Goal: Book appointment/travel/reservation

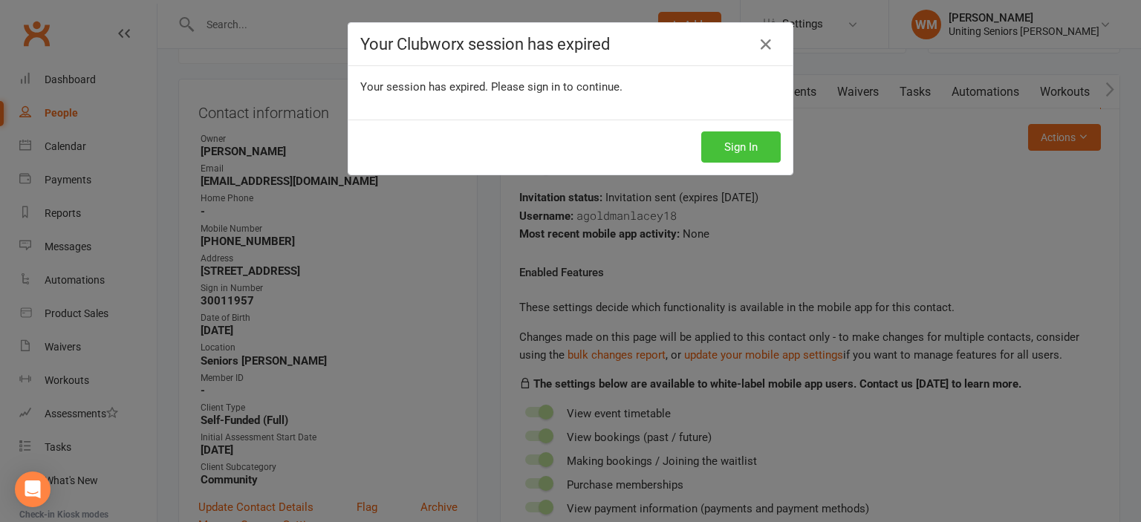
click at [730, 138] on button "Sign In" at bounding box center [740, 147] width 79 height 31
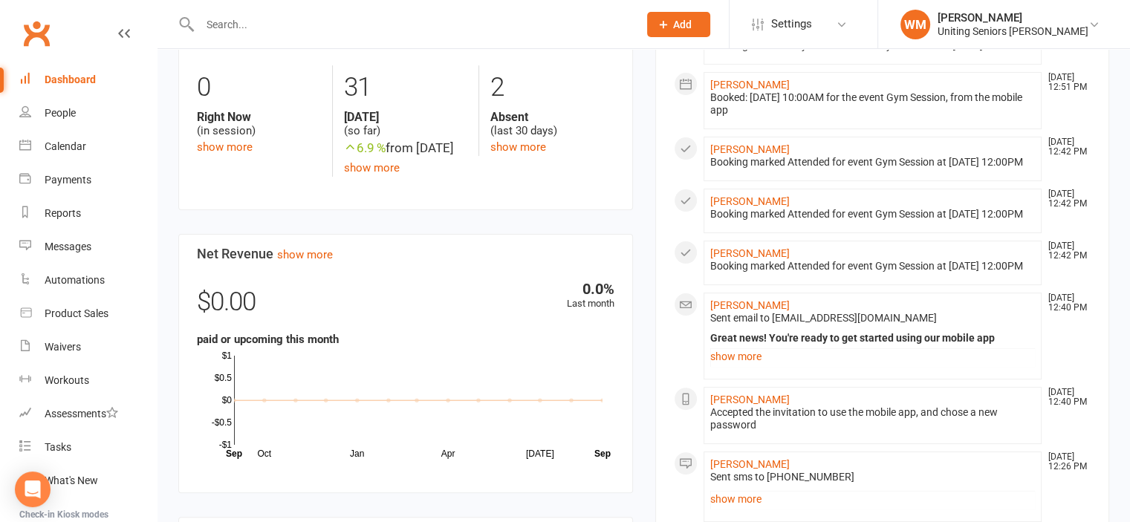
scroll to position [446, 0]
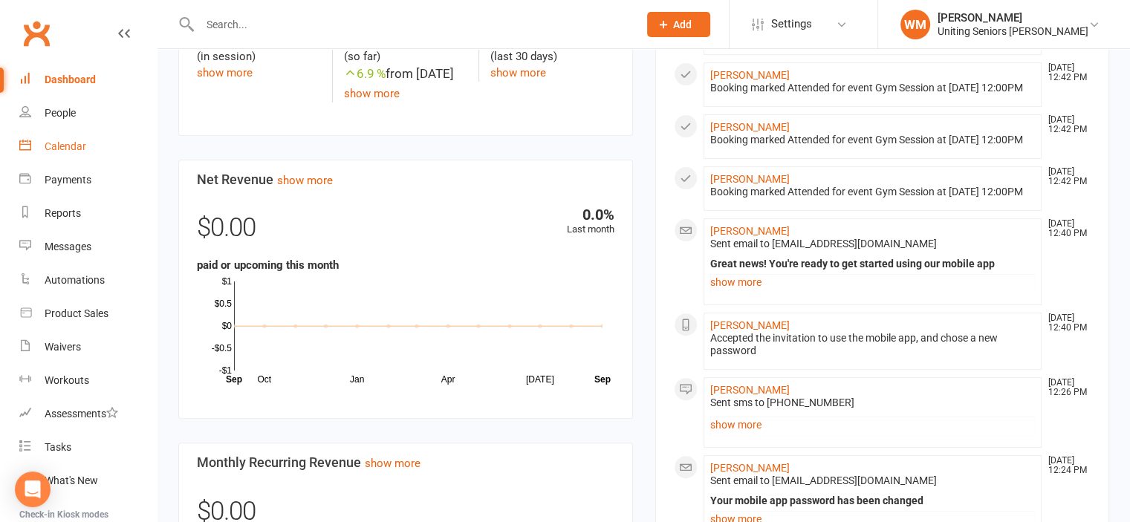
click at [62, 143] on div "Calendar" at bounding box center [66, 146] width 42 height 12
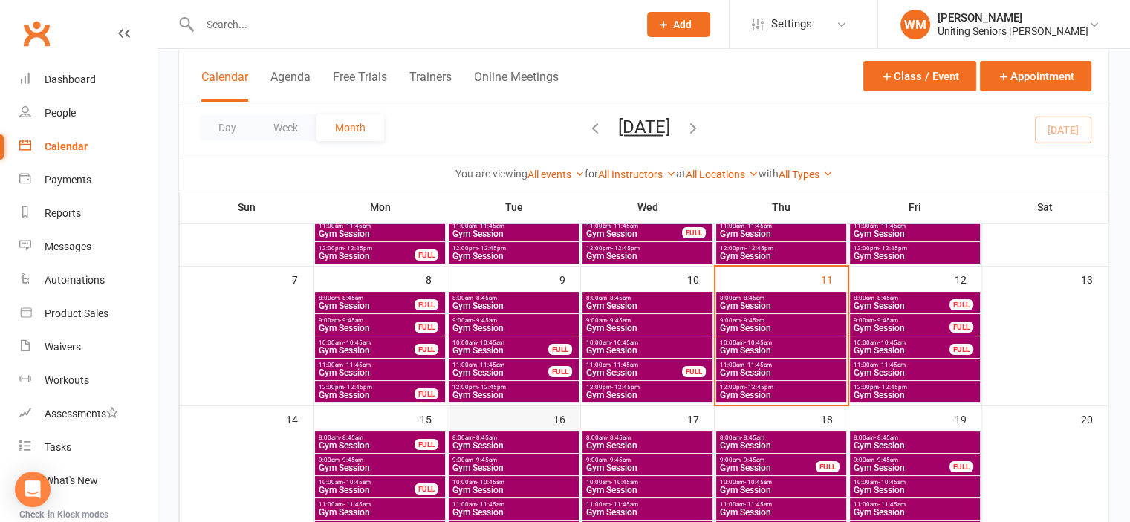
scroll to position [223, 0]
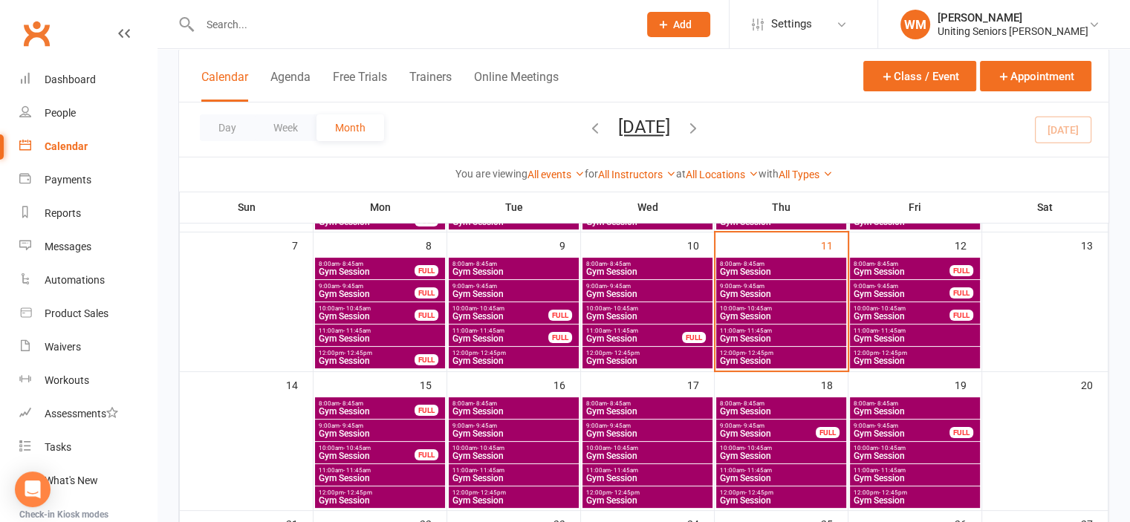
click at [874, 268] on span "Gym Session" at bounding box center [901, 271] width 97 height 9
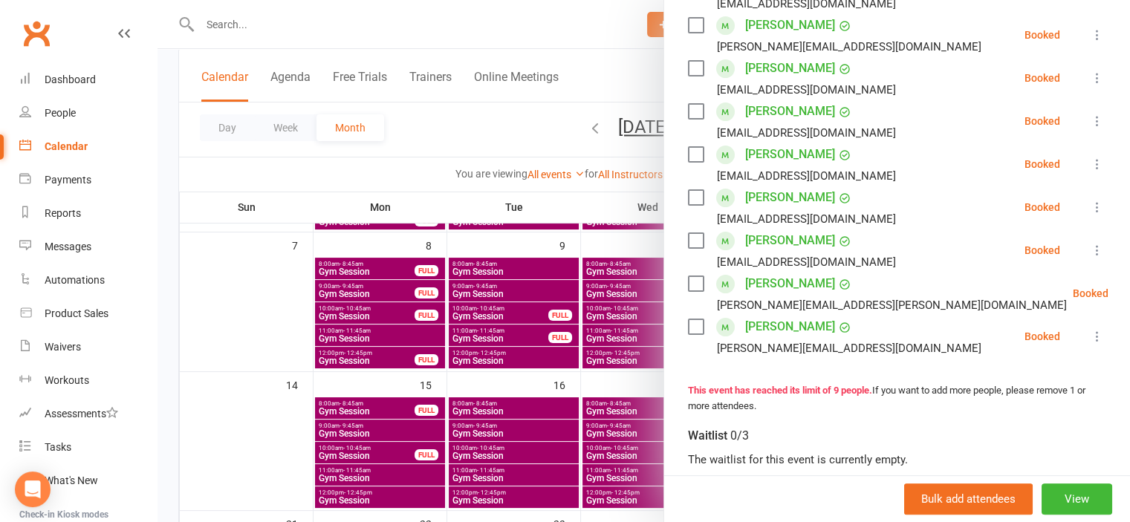
scroll to position [371, 0]
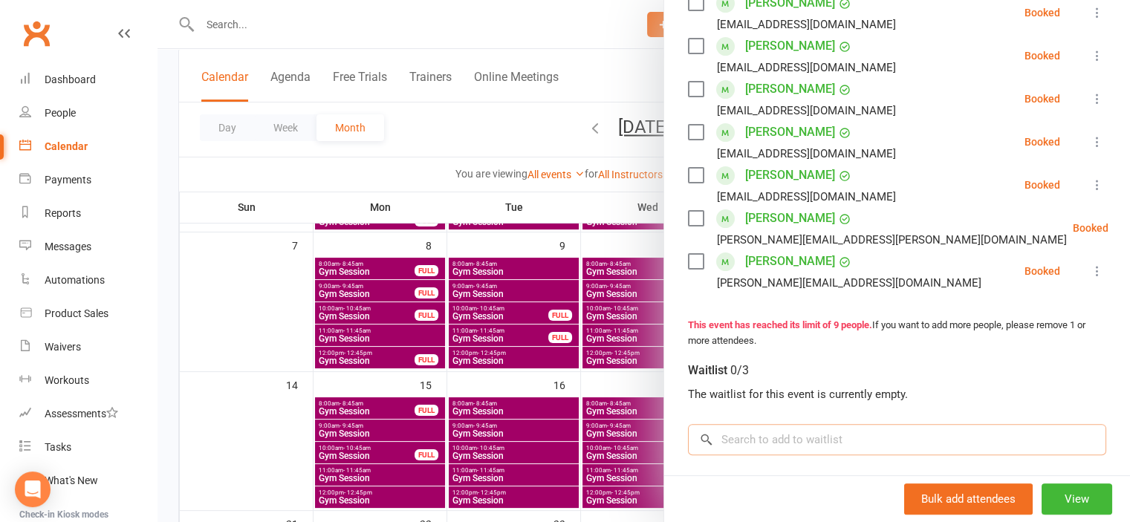
click at [782, 428] on input "search" at bounding box center [897, 439] width 418 height 31
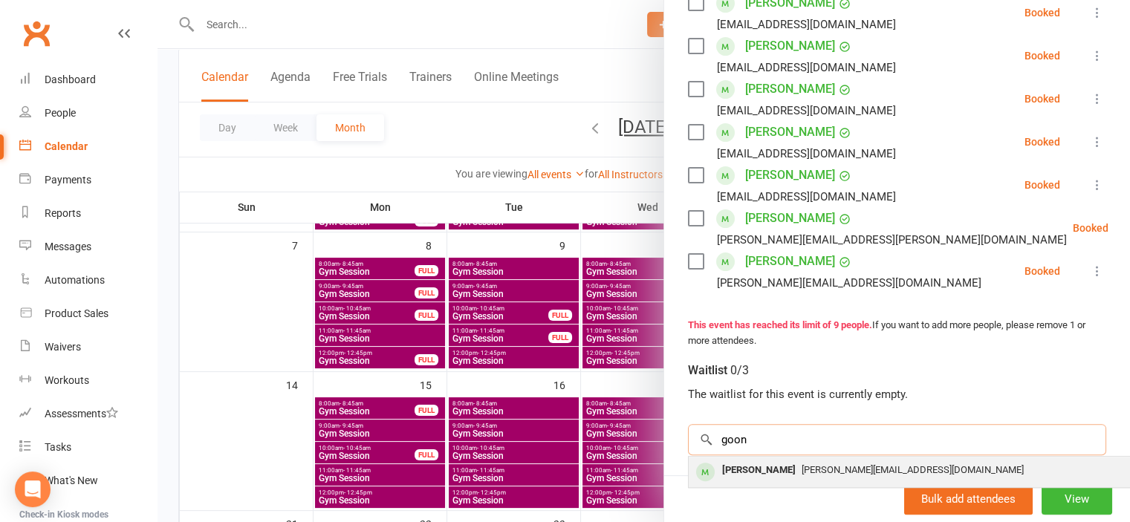
type input "goon"
click at [829, 464] on span "[PERSON_NAME][EMAIL_ADDRESS][DOMAIN_NAME]" at bounding box center [913, 469] width 222 height 11
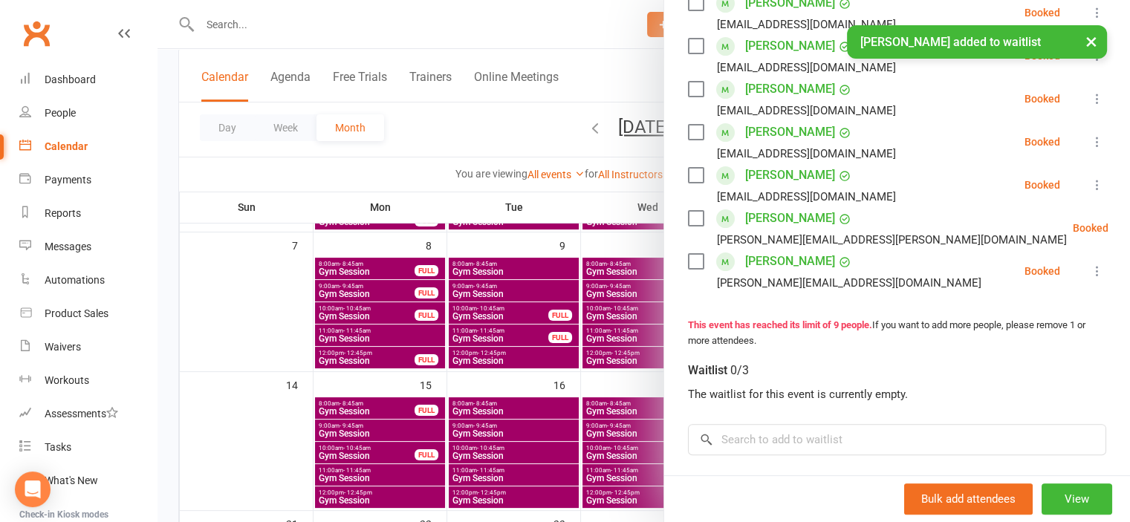
click at [267, 288] on div at bounding box center [644, 261] width 973 height 522
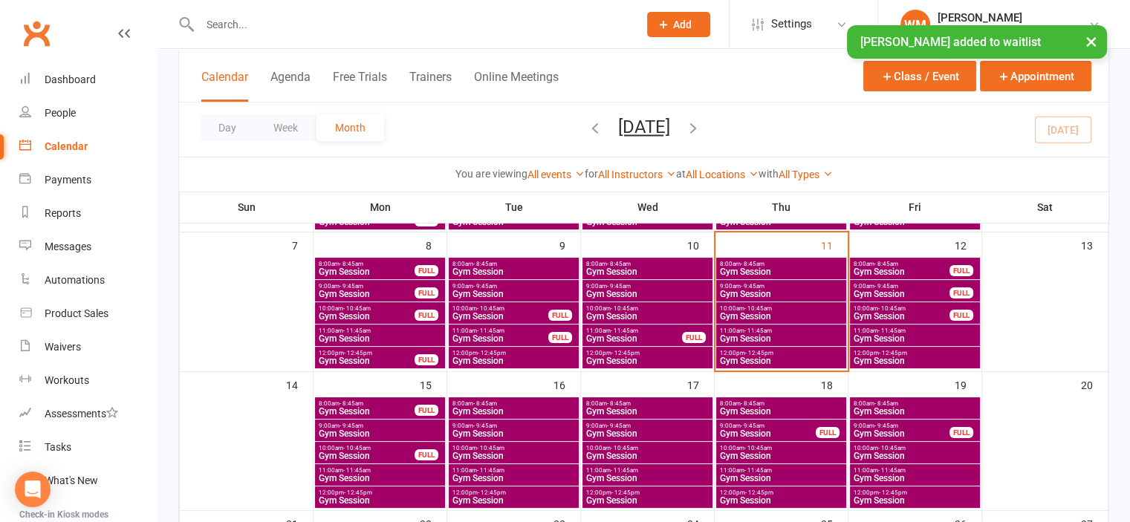
click at [924, 291] on span "Gym Session" at bounding box center [901, 294] width 97 height 9
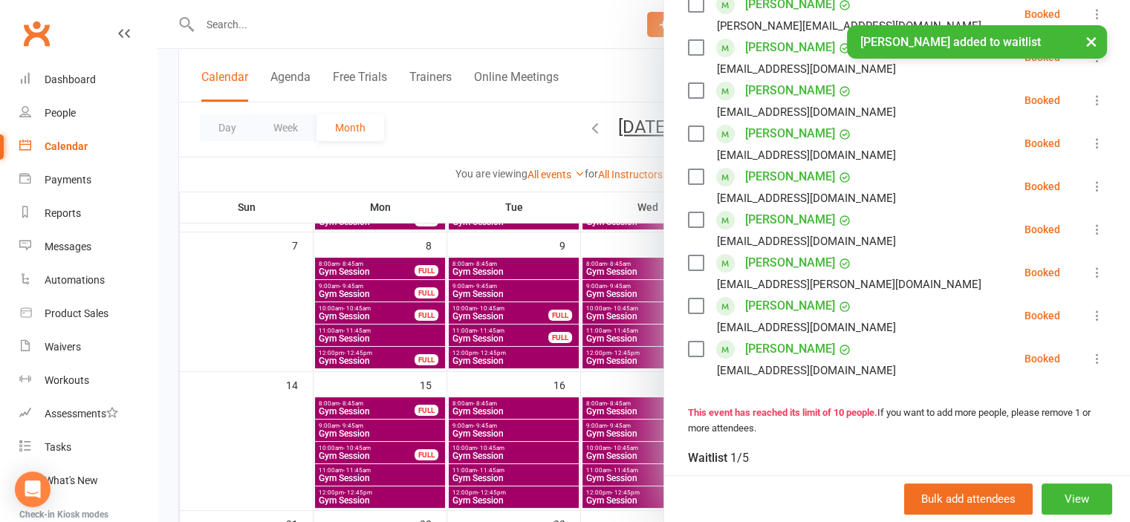
scroll to position [149, 0]
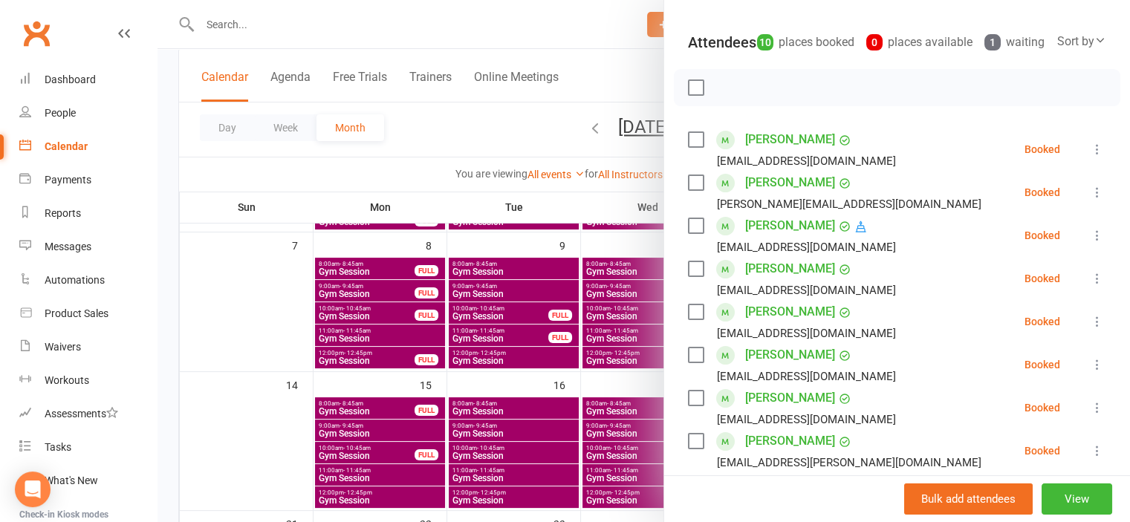
click at [279, 331] on div at bounding box center [644, 261] width 973 height 522
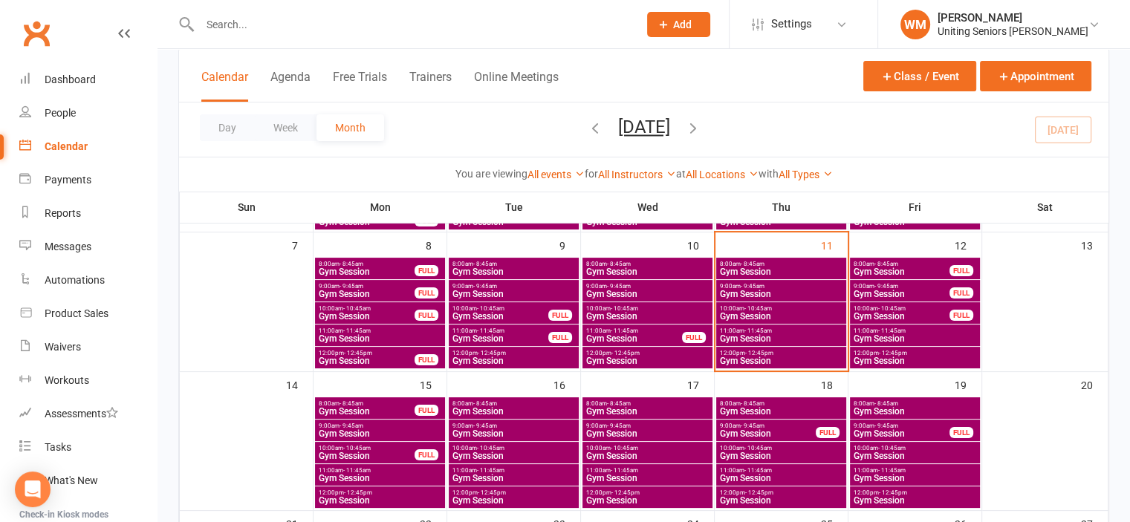
click at [889, 308] on span "- 10:45am" at bounding box center [891, 308] width 27 height 7
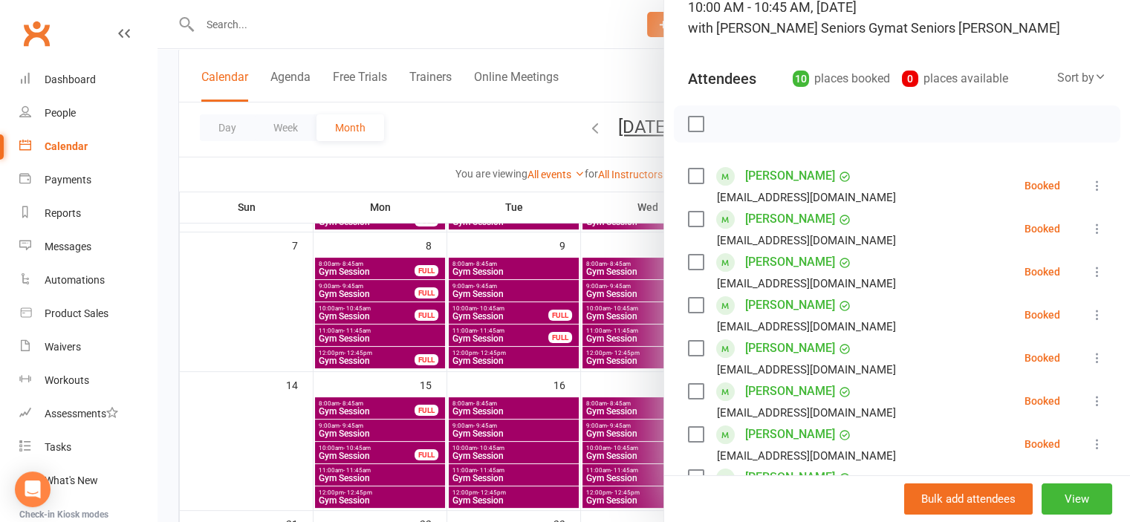
scroll to position [446, 0]
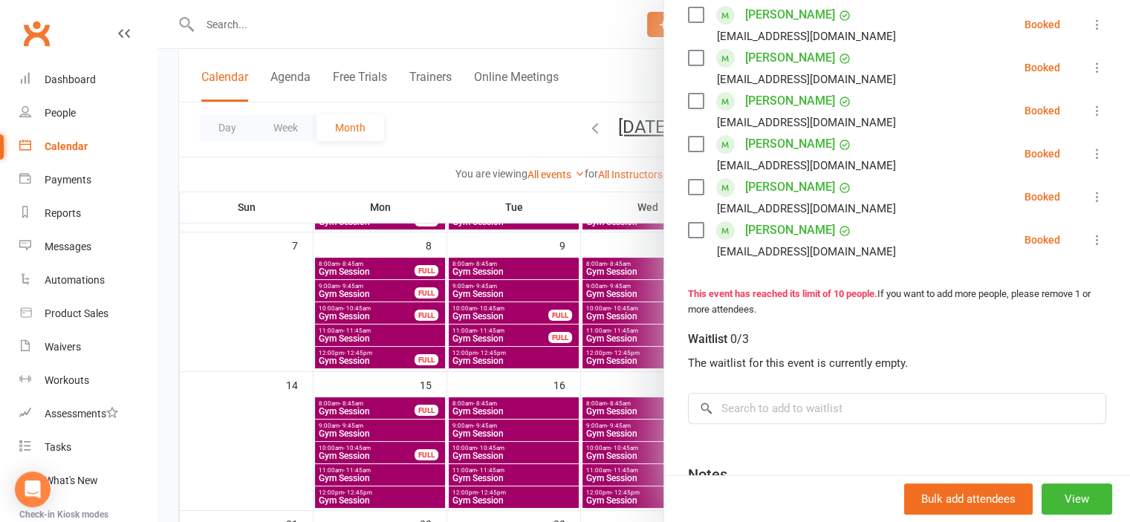
click at [302, 332] on div at bounding box center [644, 261] width 973 height 522
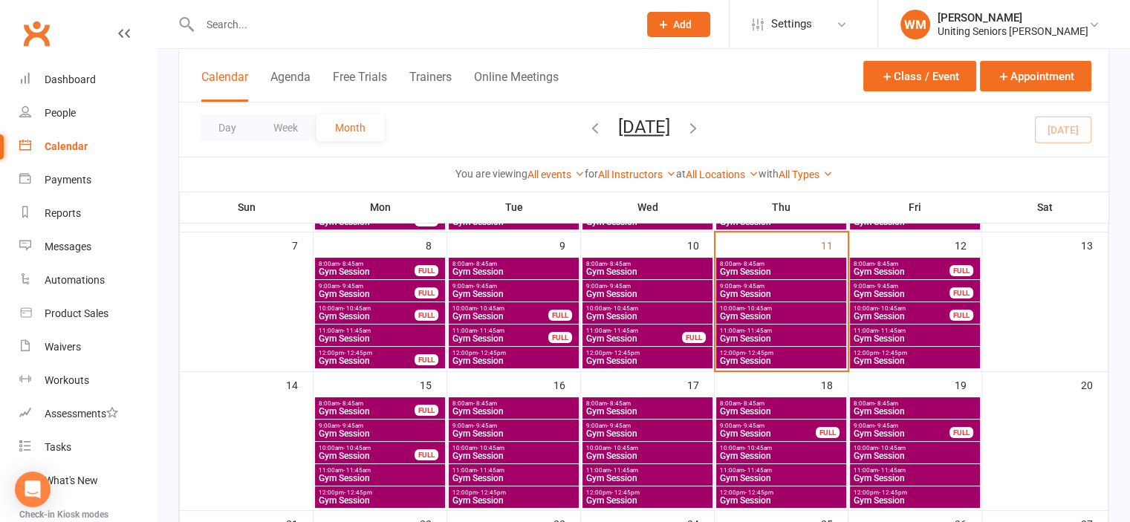
click at [886, 357] on span "Gym Session" at bounding box center [915, 361] width 124 height 9
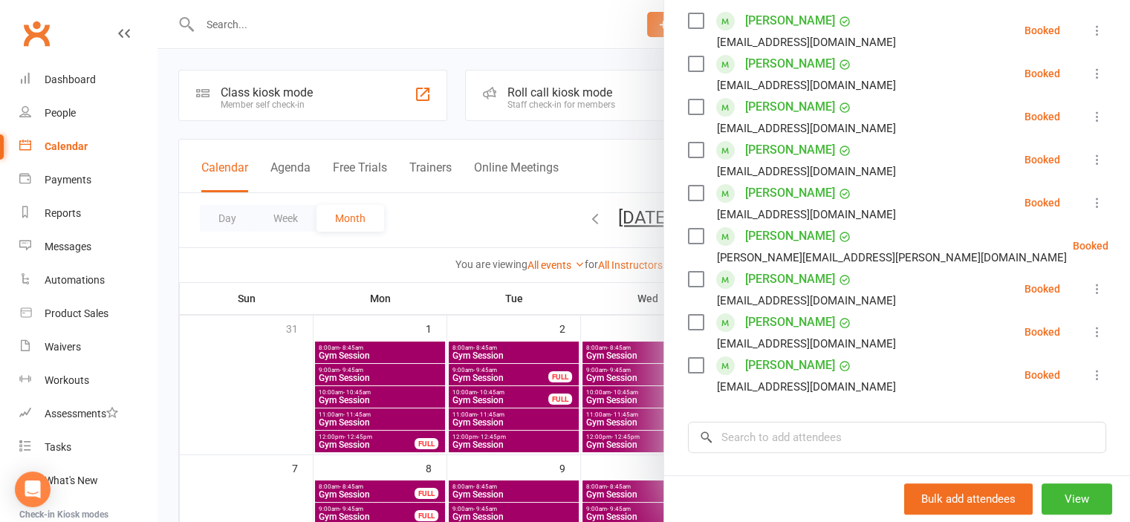
scroll to position [231, 0]
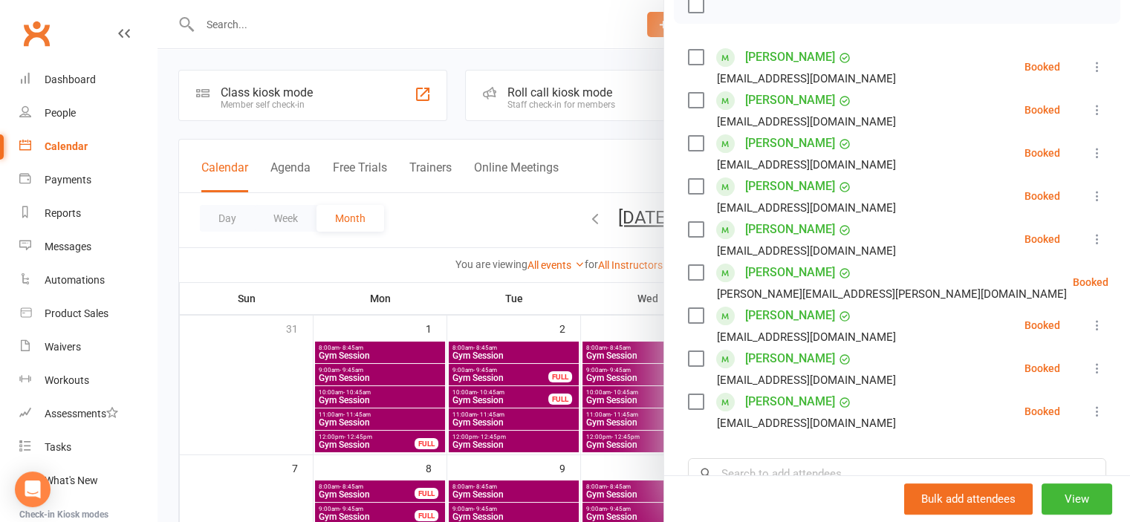
click at [285, 386] on div at bounding box center [644, 261] width 973 height 522
